Goal: Transaction & Acquisition: Purchase product/service

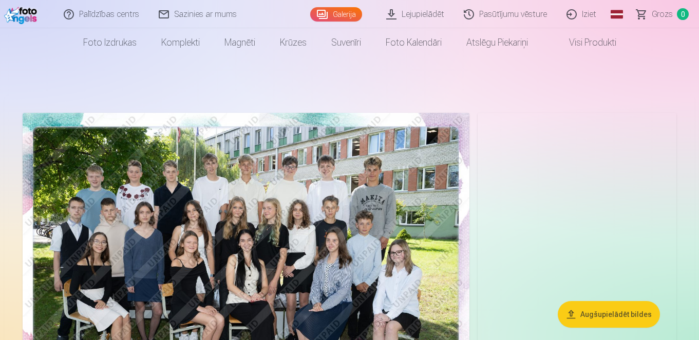
scroll to position [40, 0]
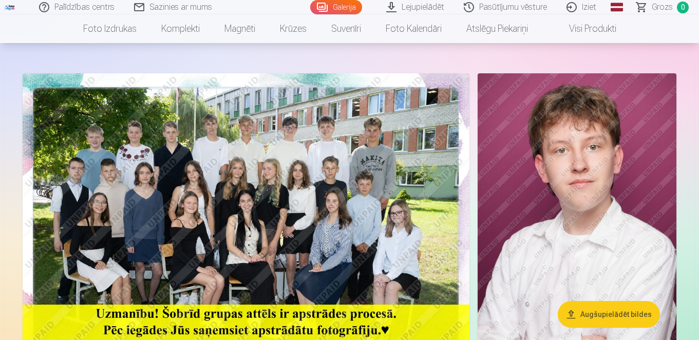
click at [584, 160] on img at bounding box center [577, 222] width 199 height 298
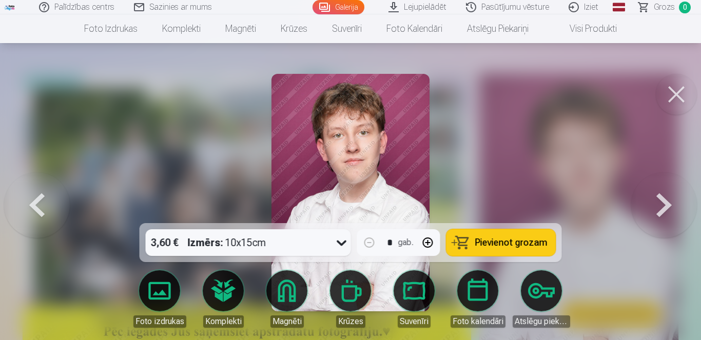
click at [663, 212] on button at bounding box center [665, 193] width 66 height 41
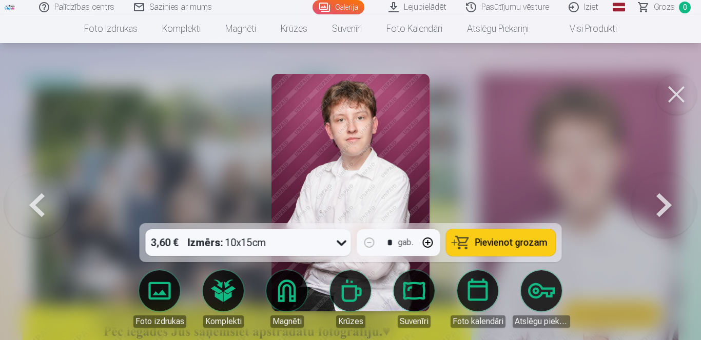
click at [663, 211] on button at bounding box center [665, 193] width 66 height 41
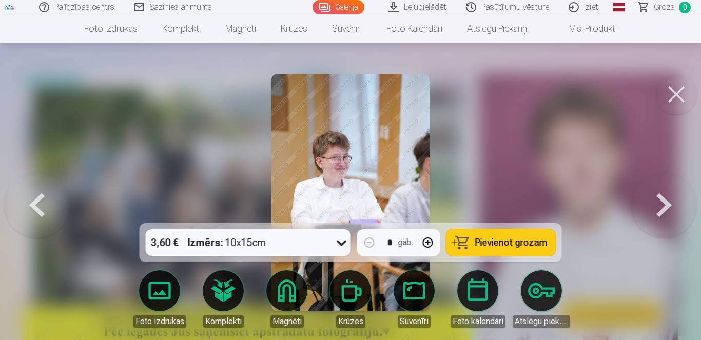
click at [663, 211] on button at bounding box center [665, 193] width 66 height 41
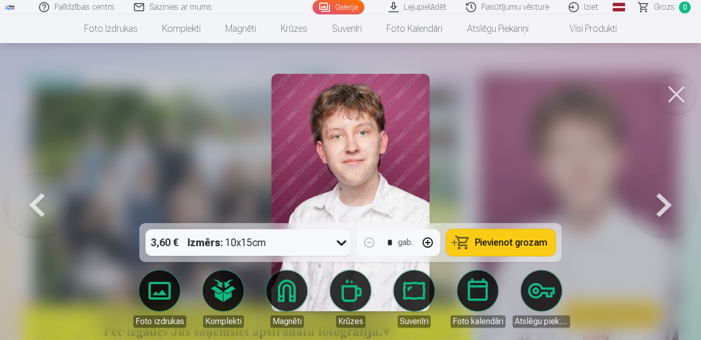
click at [663, 211] on button at bounding box center [665, 193] width 66 height 41
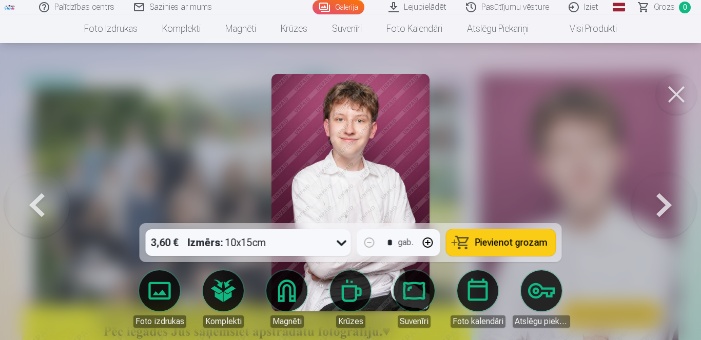
click at [663, 211] on button at bounding box center [665, 193] width 66 height 41
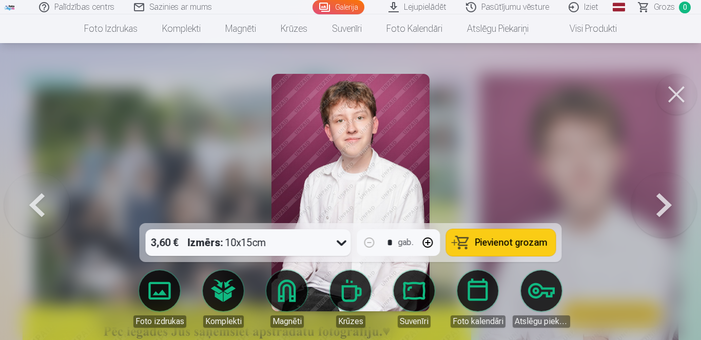
click at [663, 211] on button at bounding box center [665, 193] width 66 height 41
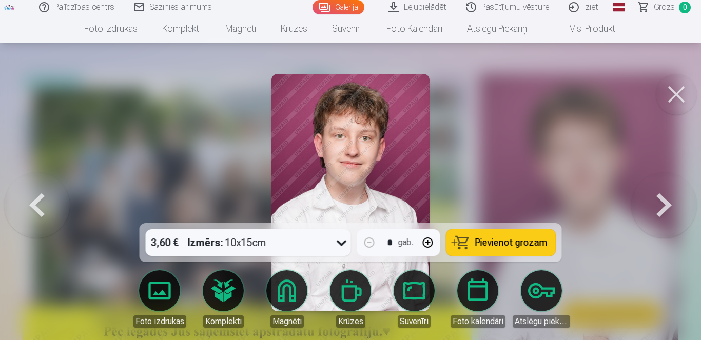
click at [663, 211] on button at bounding box center [665, 193] width 66 height 41
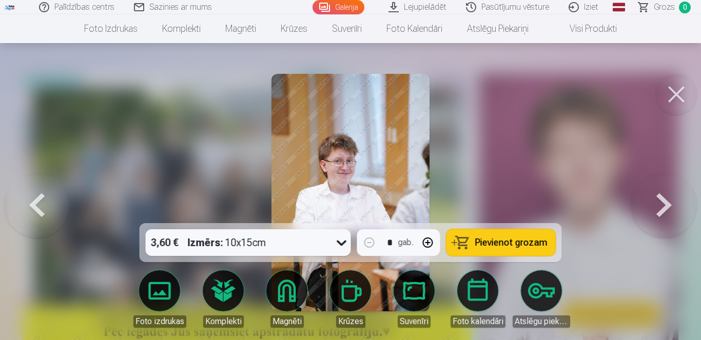
click at [663, 211] on button at bounding box center [665, 193] width 66 height 41
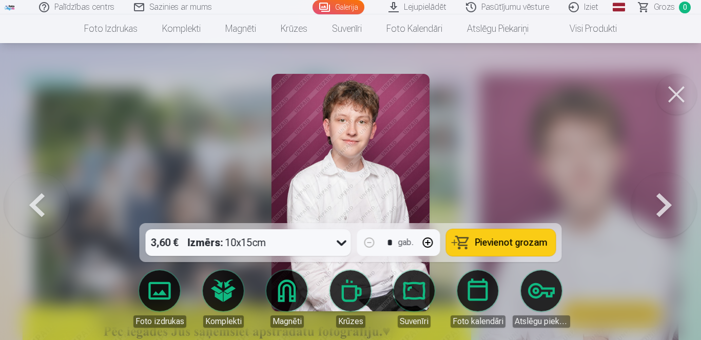
click at [663, 211] on button at bounding box center [665, 193] width 66 height 41
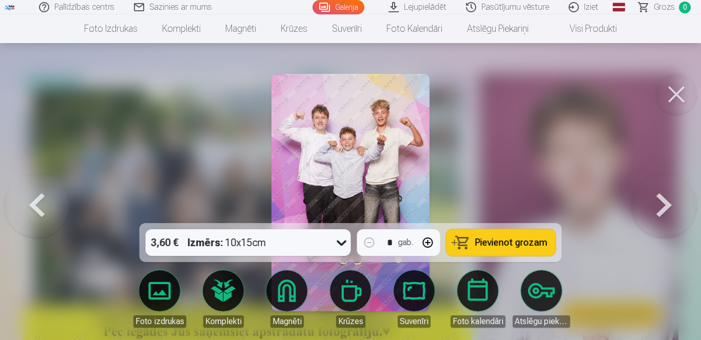
click at [663, 211] on button at bounding box center [665, 193] width 66 height 41
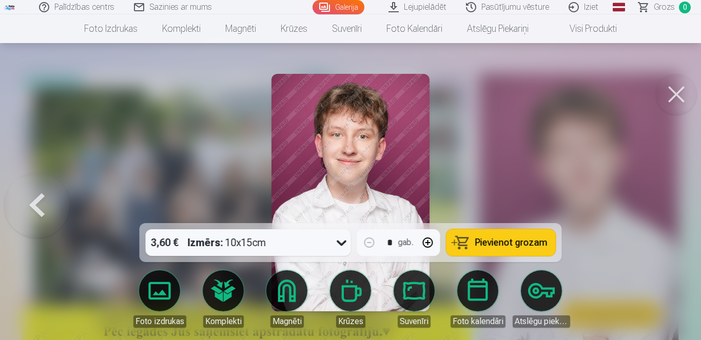
click at [663, 211] on div at bounding box center [350, 170] width 701 height 340
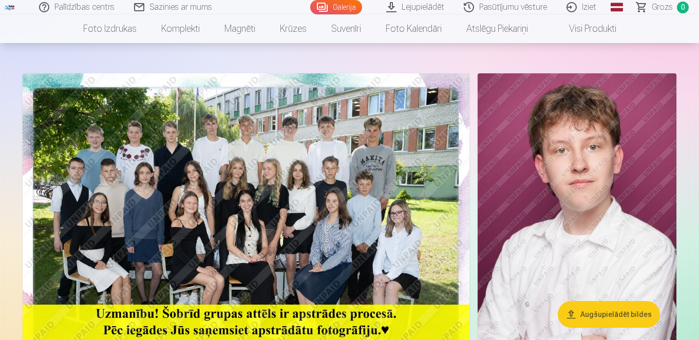
click at [663, 211] on img at bounding box center [577, 222] width 199 height 298
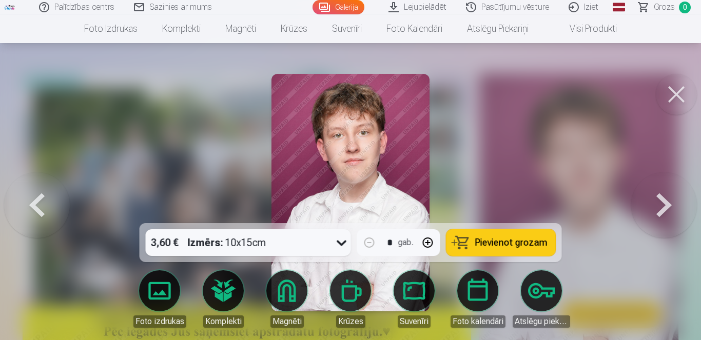
click at [408, 156] on img at bounding box center [351, 193] width 159 height 238
click at [670, 199] on button at bounding box center [665, 193] width 66 height 41
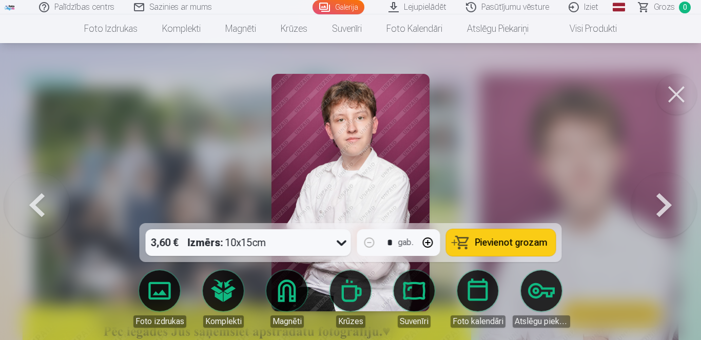
click at [670, 199] on button at bounding box center [665, 193] width 66 height 41
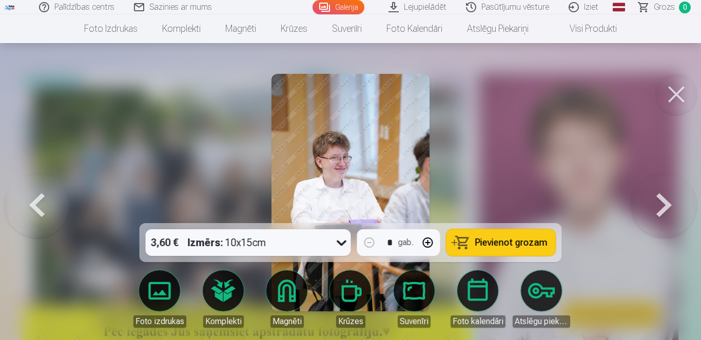
click at [670, 199] on button at bounding box center [665, 193] width 66 height 41
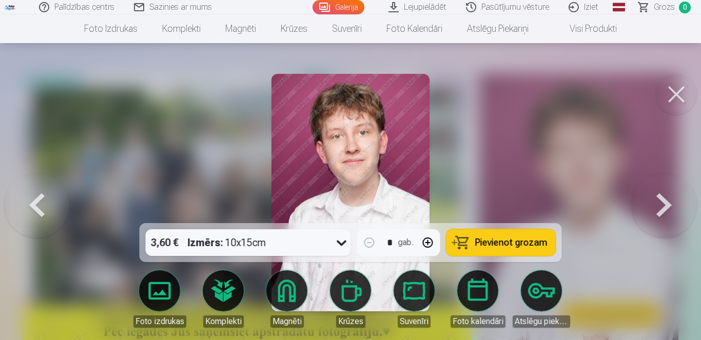
click at [669, 199] on button at bounding box center [665, 193] width 66 height 41
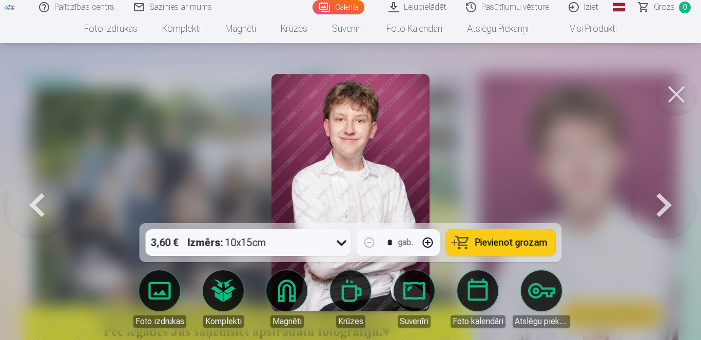
click at [669, 199] on button at bounding box center [665, 193] width 66 height 41
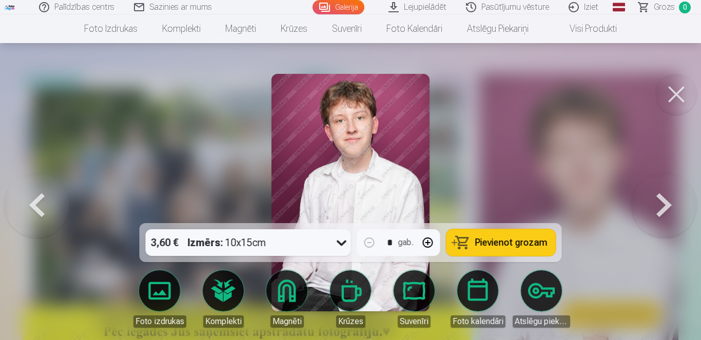
click at [669, 199] on button at bounding box center [665, 193] width 66 height 41
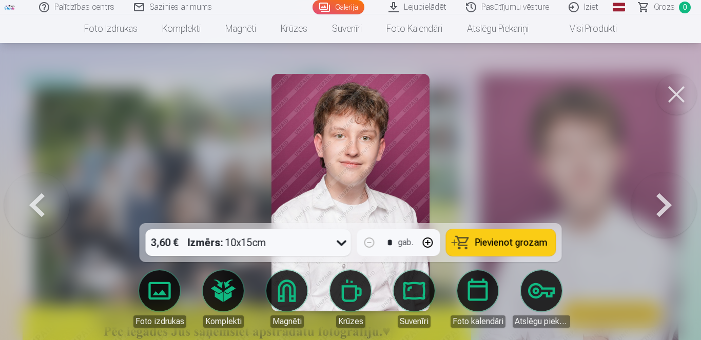
click at [669, 199] on button at bounding box center [665, 193] width 66 height 41
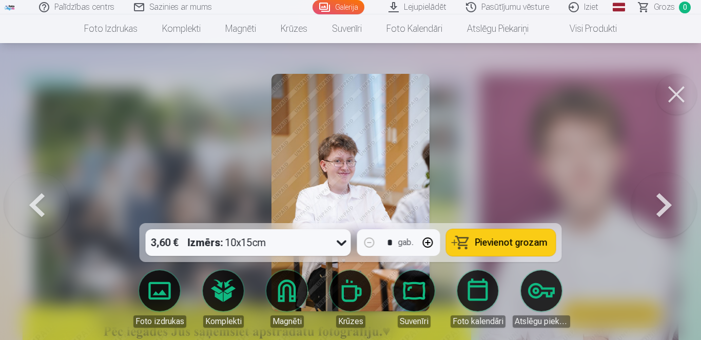
click at [669, 199] on button at bounding box center [665, 193] width 66 height 41
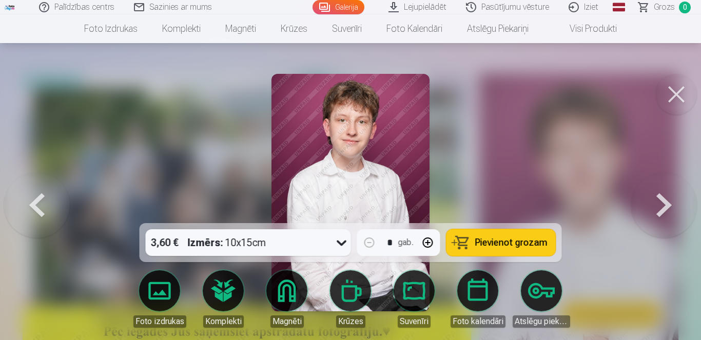
click at [669, 199] on button at bounding box center [665, 193] width 66 height 41
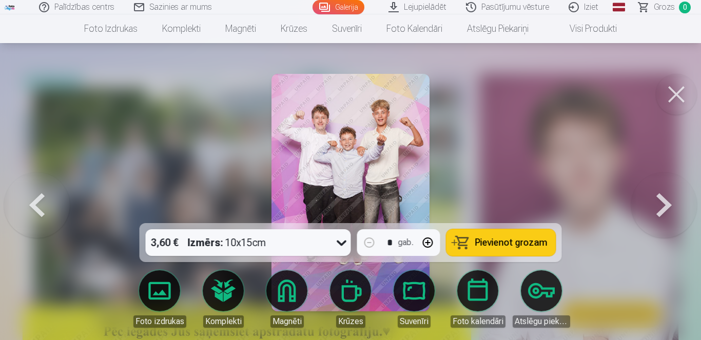
click at [669, 199] on button at bounding box center [665, 193] width 66 height 41
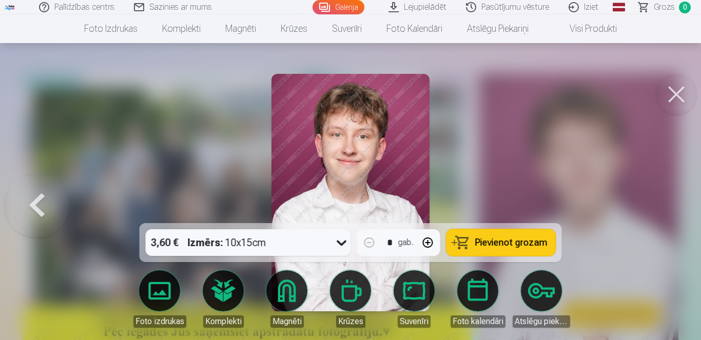
click at [669, 199] on div at bounding box center [350, 170] width 701 height 340
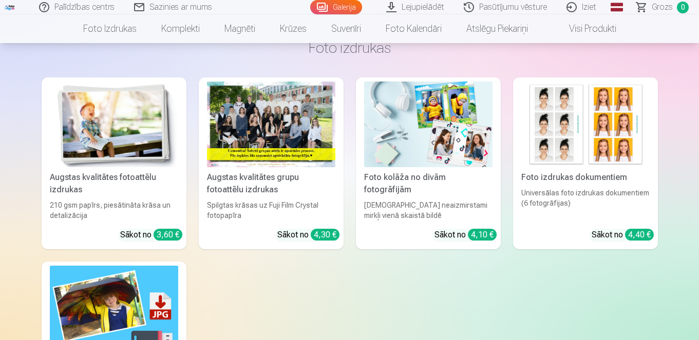
scroll to position [1471, 0]
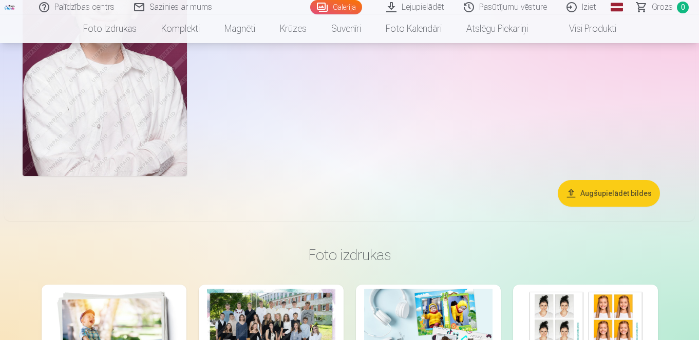
click at [617, 186] on button "Augšupielādēt bildes" at bounding box center [609, 193] width 102 height 27
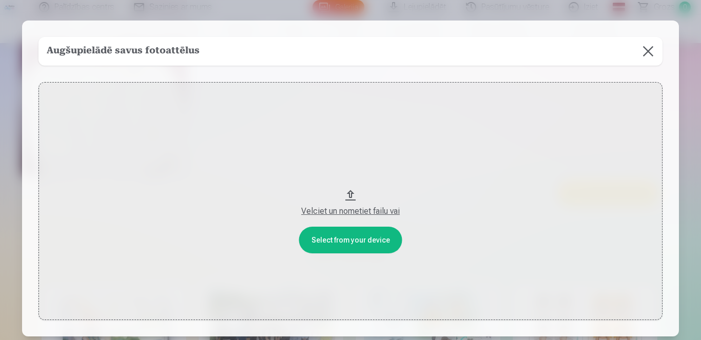
click at [651, 45] on button at bounding box center [648, 51] width 29 height 29
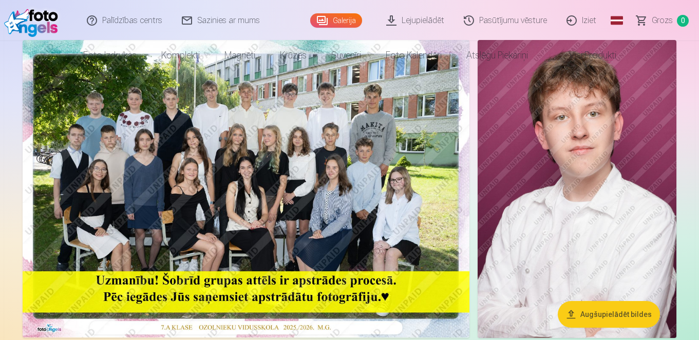
scroll to position [0, 0]
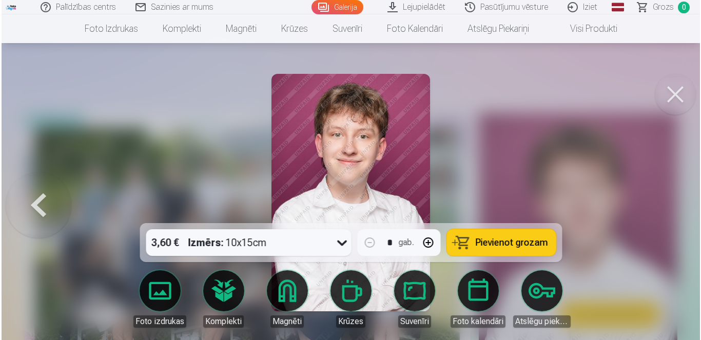
scroll to position [40, 0]
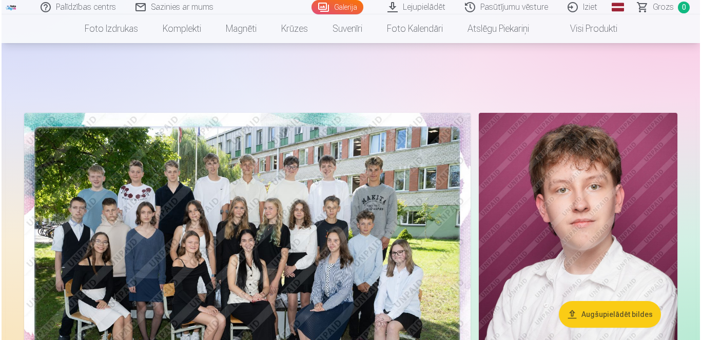
scroll to position [86, 0]
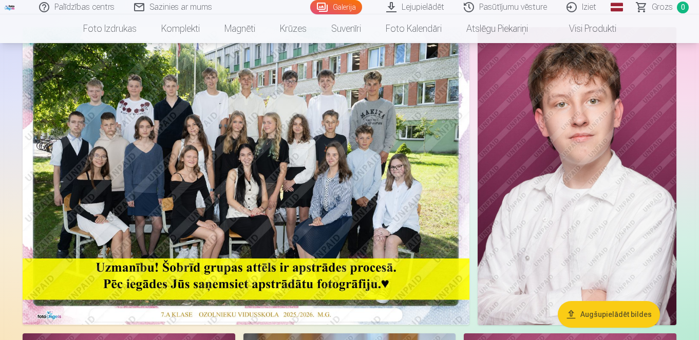
click at [355, 169] on img at bounding box center [246, 176] width 447 height 298
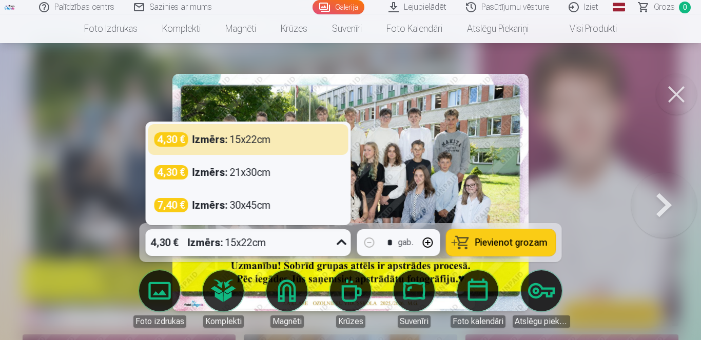
click at [343, 244] on icon at bounding box center [342, 243] width 16 height 16
click at [605, 114] on div at bounding box center [350, 170] width 701 height 340
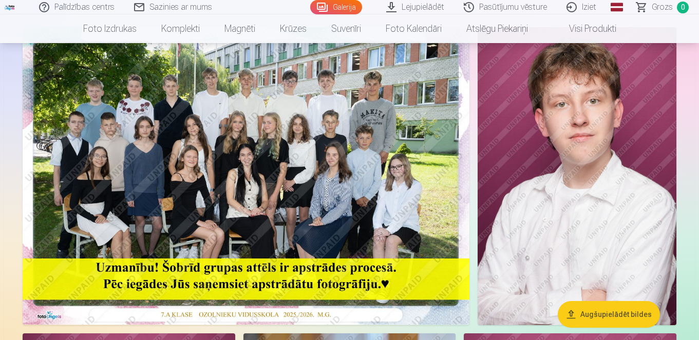
click at [390, 170] on img at bounding box center [246, 176] width 447 height 298
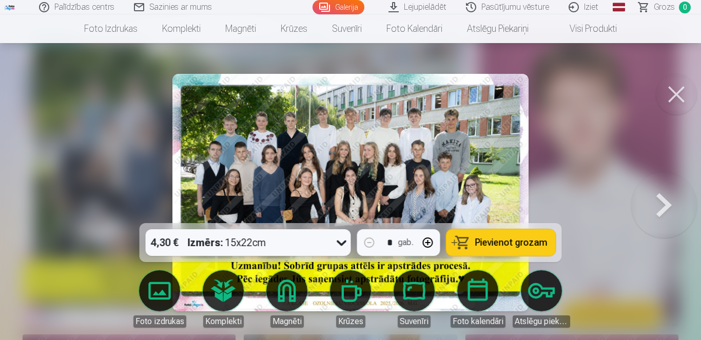
click at [515, 245] on span "Pievienot grozam" at bounding box center [512, 242] width 72 height 9
click at [675, 197] on button at bounding box center [665, 193] width 66 height 41
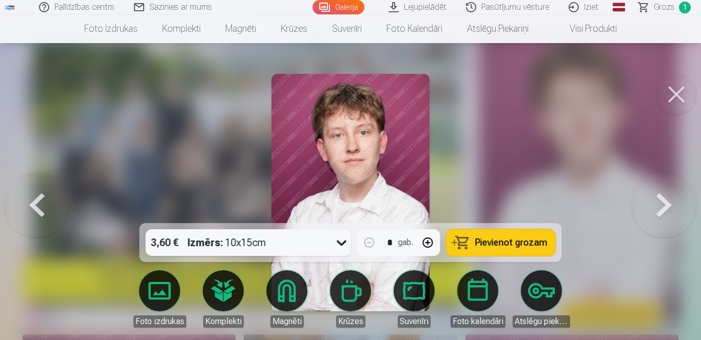
click at [675, 197] on button at bounding box center [665, 193] width 66 height 41
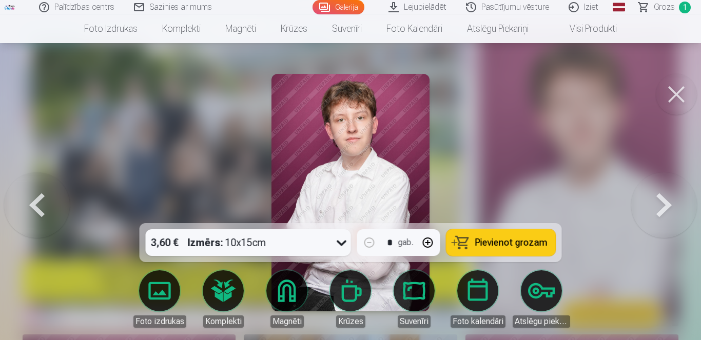
click at [675, 197] on button at bounding box center [665, 193] width 66 height 41
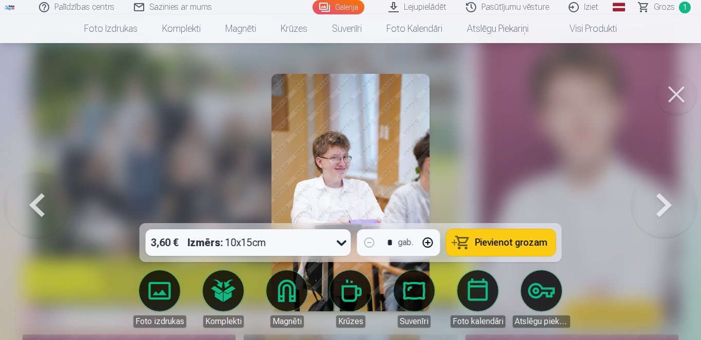
click at [675, 197] on button at bounding box center [665, 193] width 66 height 41
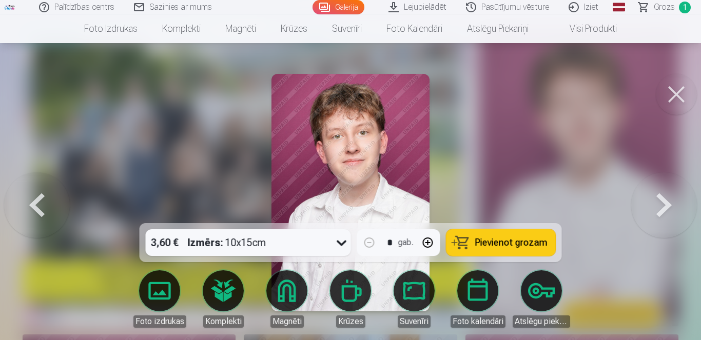
click at [25, 197] on button at bounding box center [37, 193] width 66 height 41
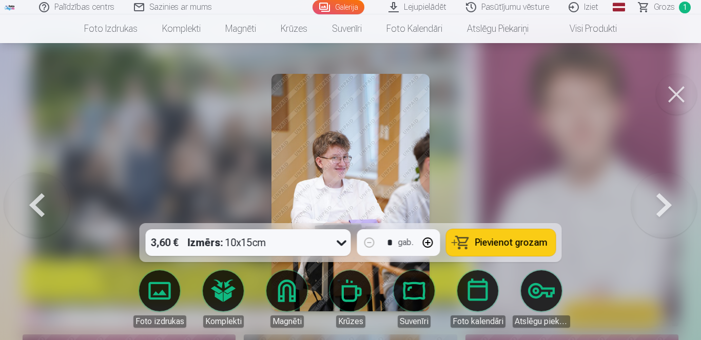
click at [656, 195] on button at bounding box center [665, 193] width 66 height 41
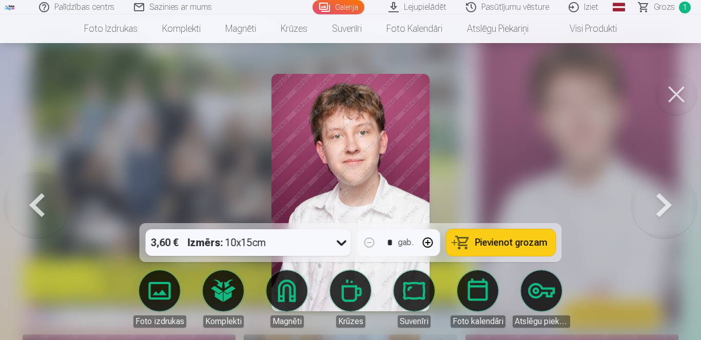
click at [656, 196] on button at bounding box center [665, 193] width 66 height 41
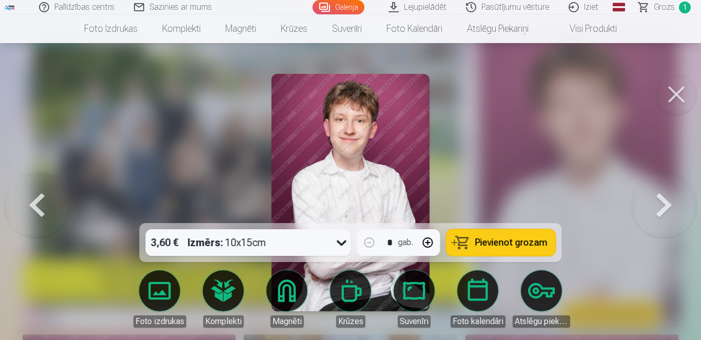
click at [656, 196] on button at bounding box center [665, 193] width 66 height 41
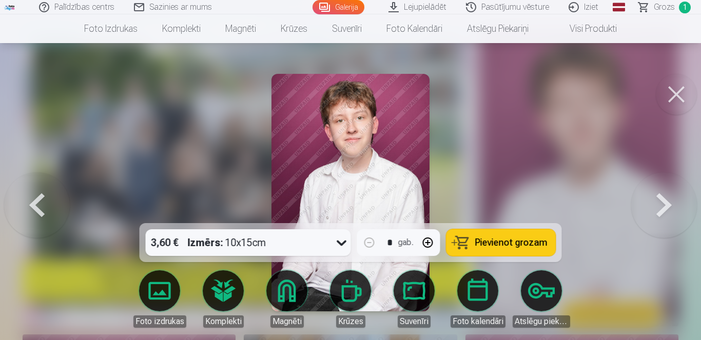
click at [656, 196] on button at bounding box center [665, 193] width 66 height 41
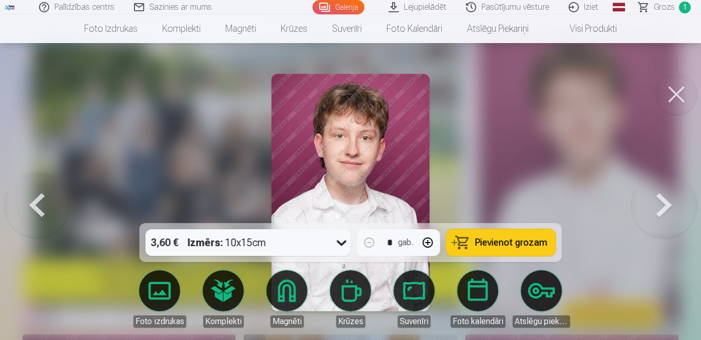
click at [512, 244] on span "Pievienot grozam" at bounding box center [512, 242] width 72 height 9
click at [657, 202] on button at bounding box center [665, 193] width 66 height 41
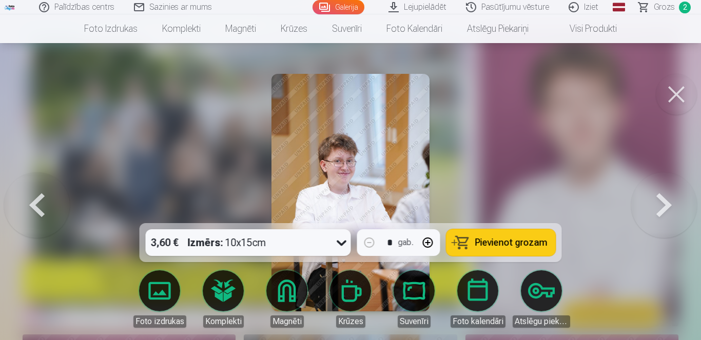
click at [657, 202] on button at bounding box center [665, 193] width 66 height 41
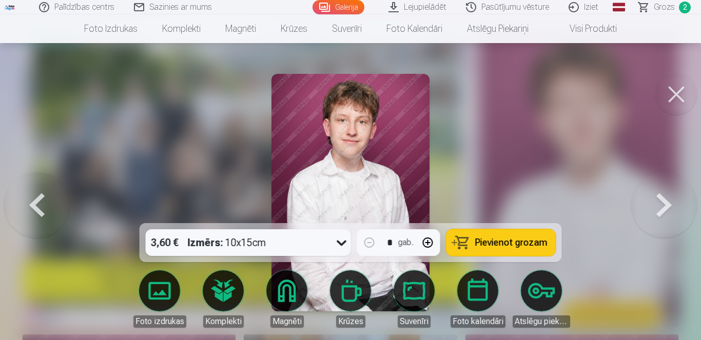
click at [657, 202] on button at bounding box center [665, 193] width 66 height 41
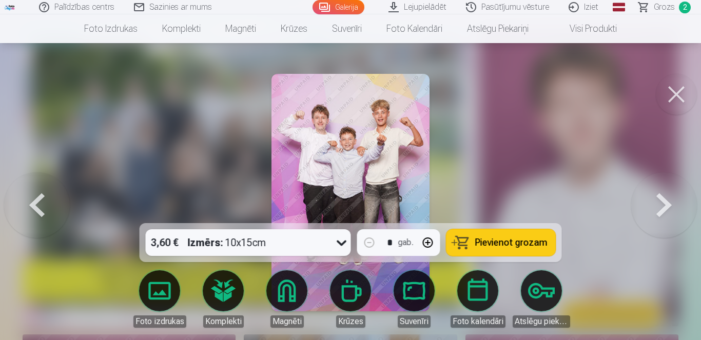
click at [515, 238] on span "Pievienot grozam" at bounding box center [512, 242] width 72 height 9
click at [657, 204] on button at bounding box center [665, 193] width 66 height 41
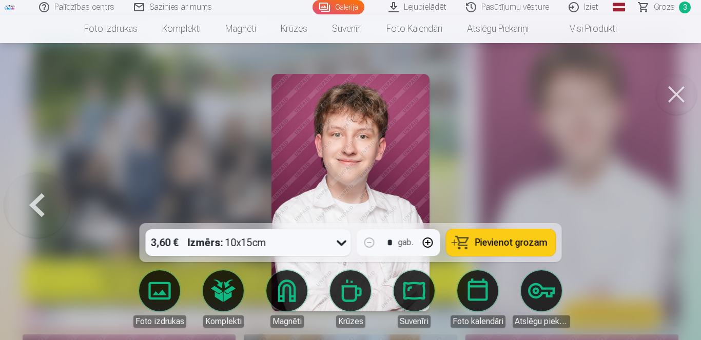
click at [657, 204] on div at bounding box center [350, 170] width 701 height 340
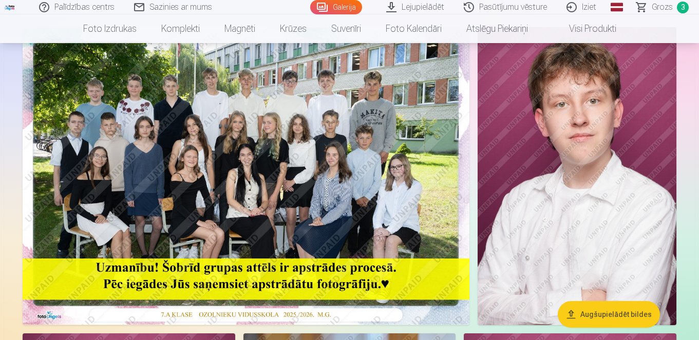
click at [597, 187] on img at bounding box center [577, 176] width 199 height 298
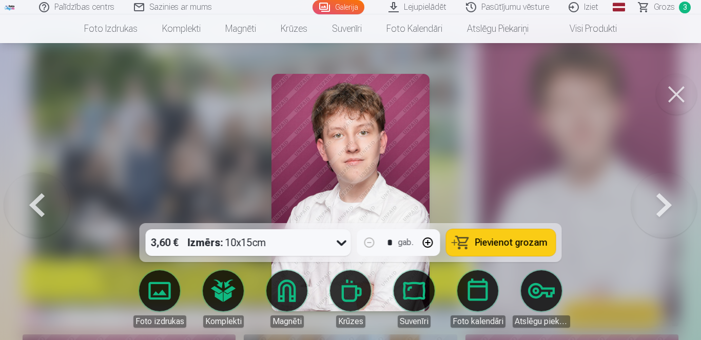
click at [512, 240] on span "Pievienot grozam" at bounding box center [512, 242] width 72 height 9
click at [660, 7] on span "Grozs" at bounding box center [664, 7] width 21 height 12
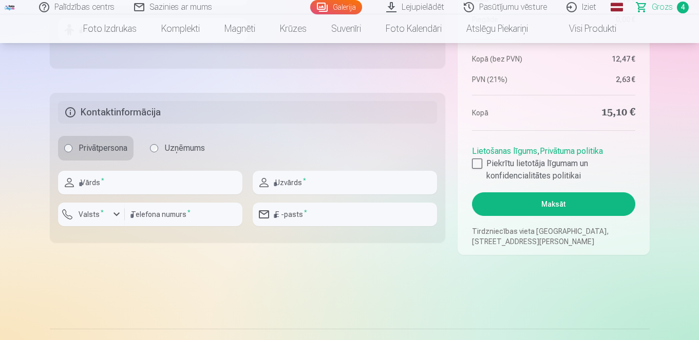
scroll to position [480, 0]
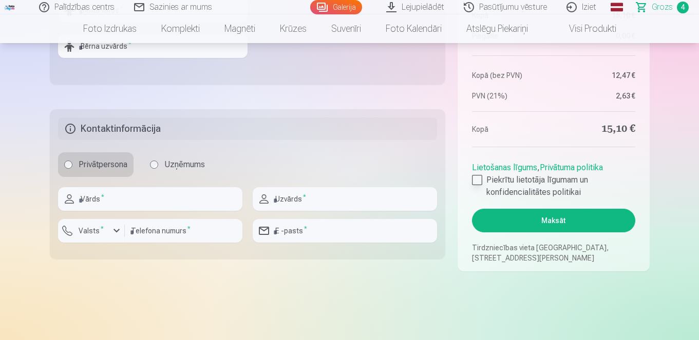
click at [480, 179] on div at bounding box center [477, 180] width 10 height 10
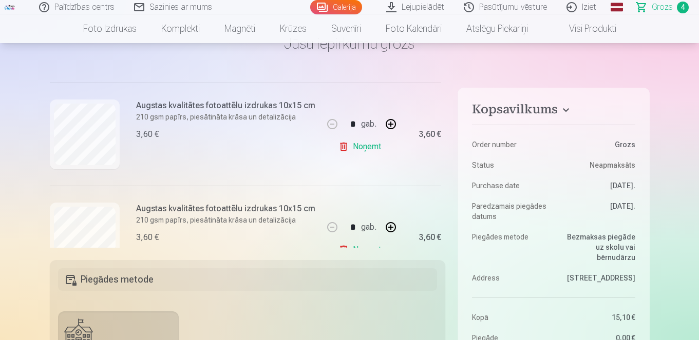
scroll to position [218, 0]
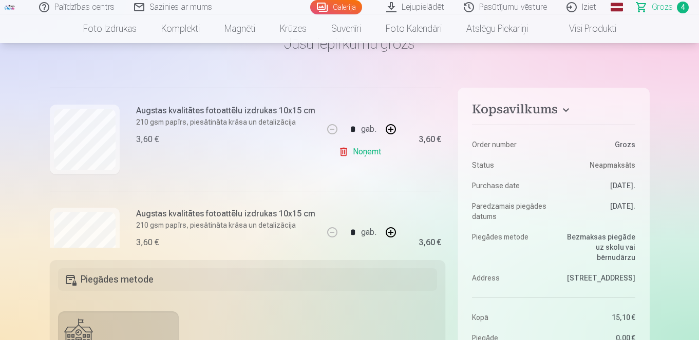
click at [372, 146] on link "Noņemt" at bounding box center [361, 152] width 47 height 21
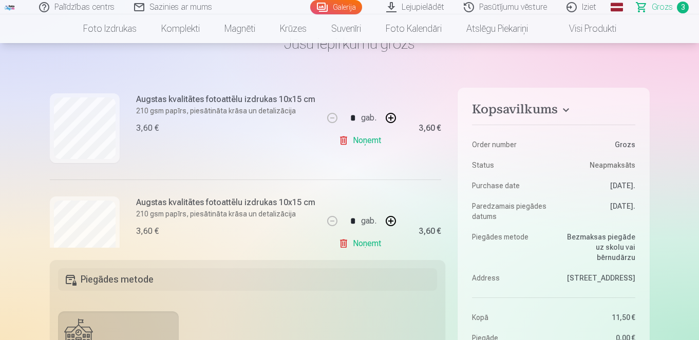
scroll to position [253, 0]
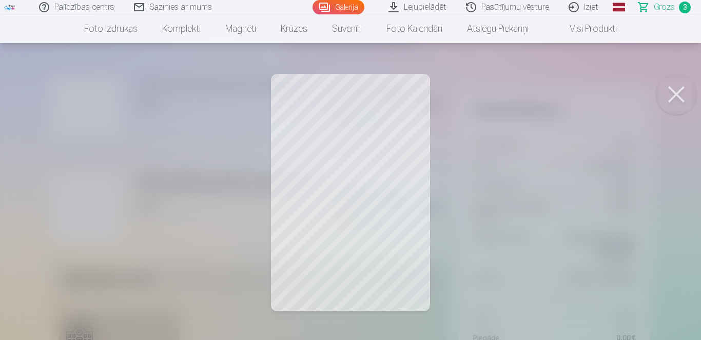
click at [668, 89] on button at bounding box center [676, 94] width 41 height 41
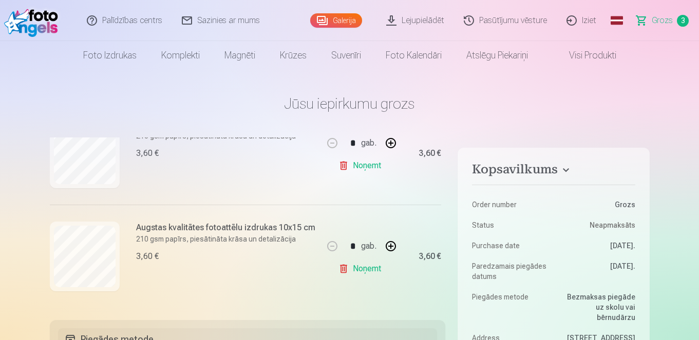
scroll to position [156, 0]
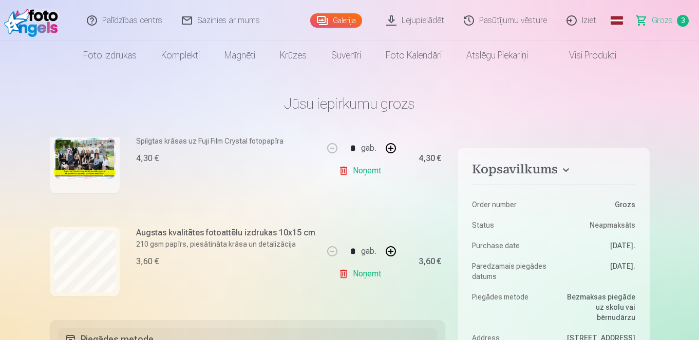
click at [365, 168] on link "Noņemt" at bounding box center [361, 171] width 47 height 21
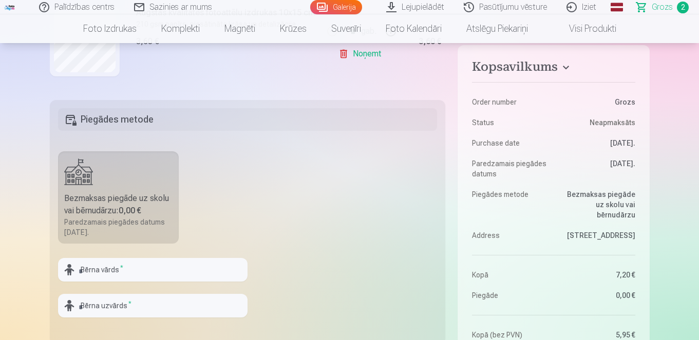
scroll to position [9, 0]
